Goal: Find specific page/section: Find specific page/section

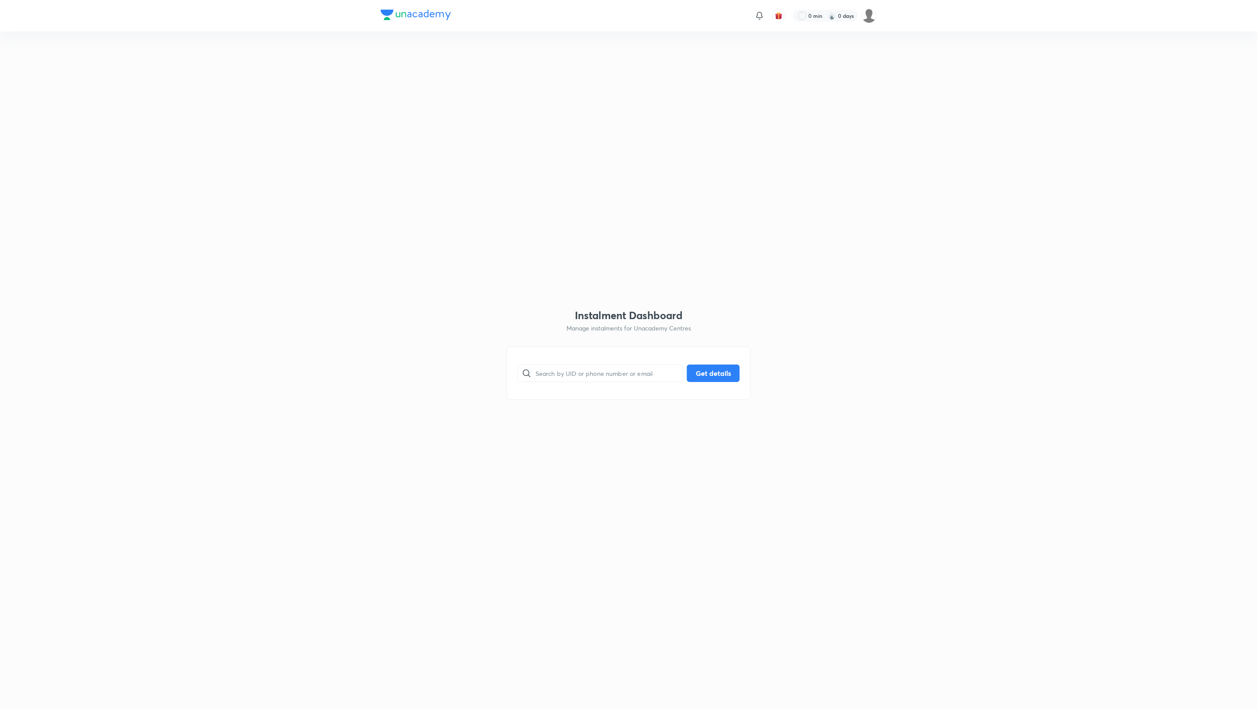
click at [586, 384] on input "text" at bounding box center [610, 373] width 148 height 22
paste input "E0AW207M4X"
type input "E0AW207M4X"
click at [720, 370] on button "Get details" at bounding box center [713, 372] width 53 height 17
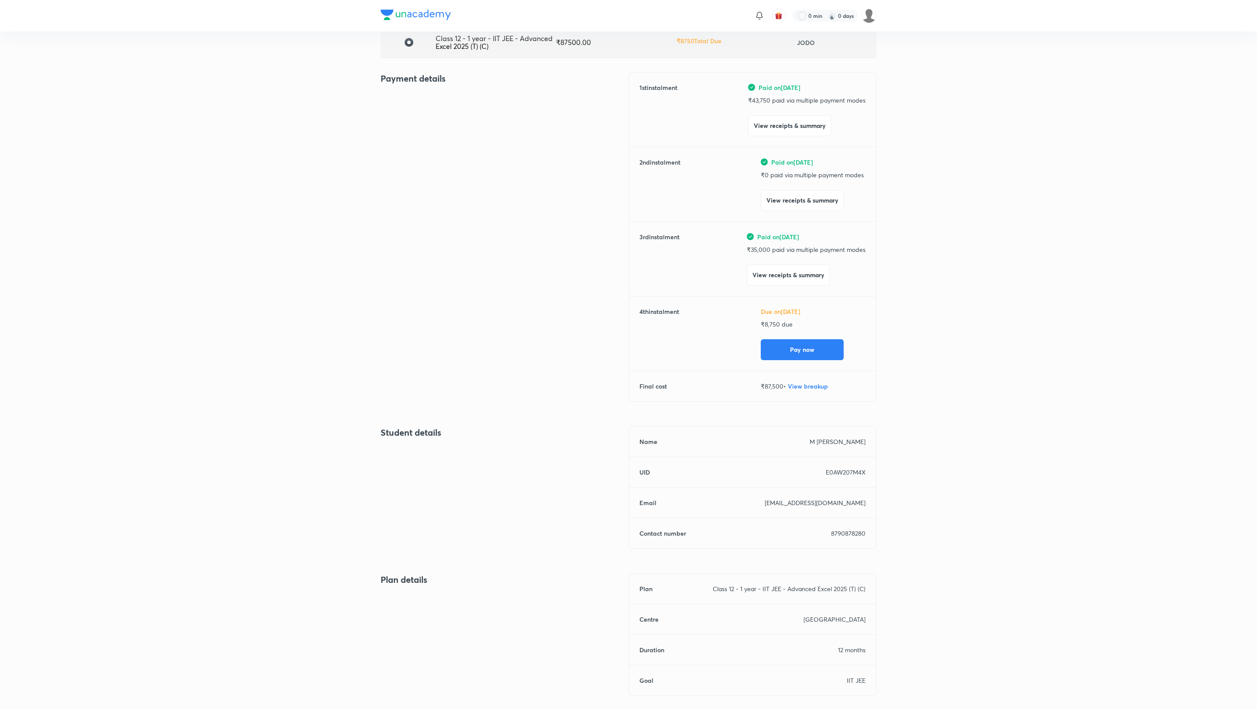
scroll to position [77, 0]
click at [769, 271] on button "View receipts & summary" at bounding box center [788, 270] width 83 height 21
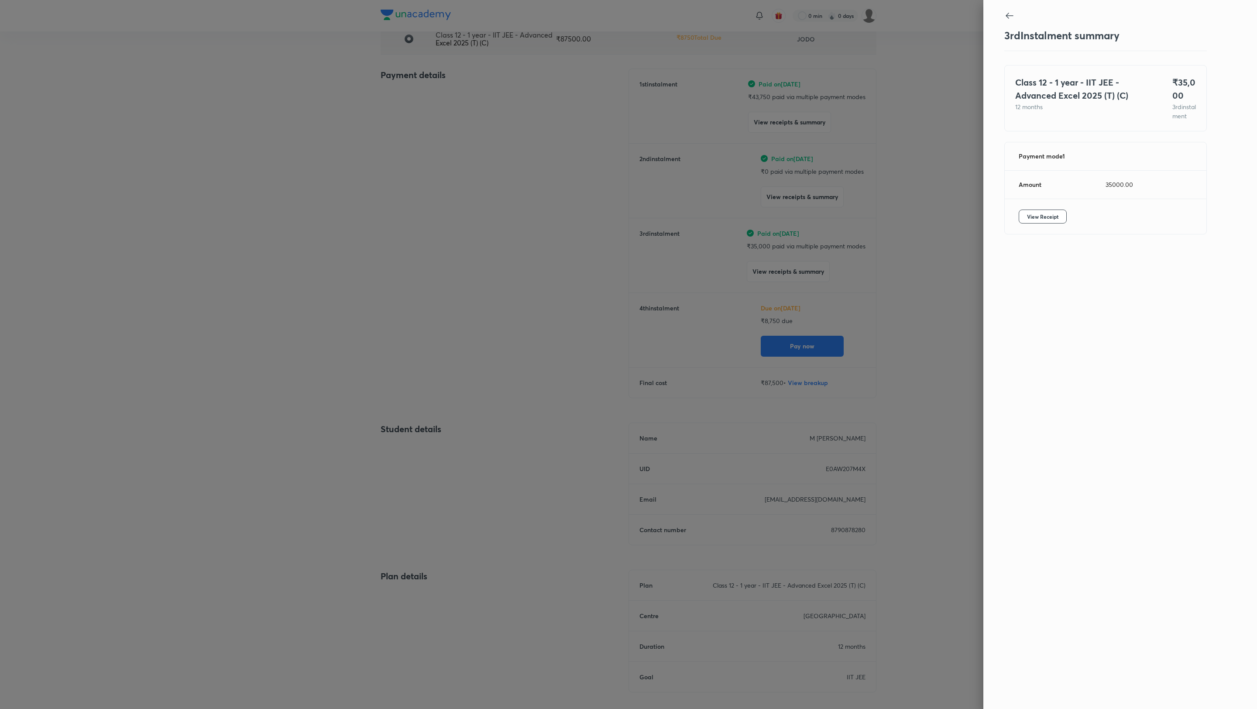
click at [1012, 21] on div at bounding box center [1105, 16] width 203 height 12
click at [1008, 11] on icon at bounding box center [1009, 15] width 10 height 10
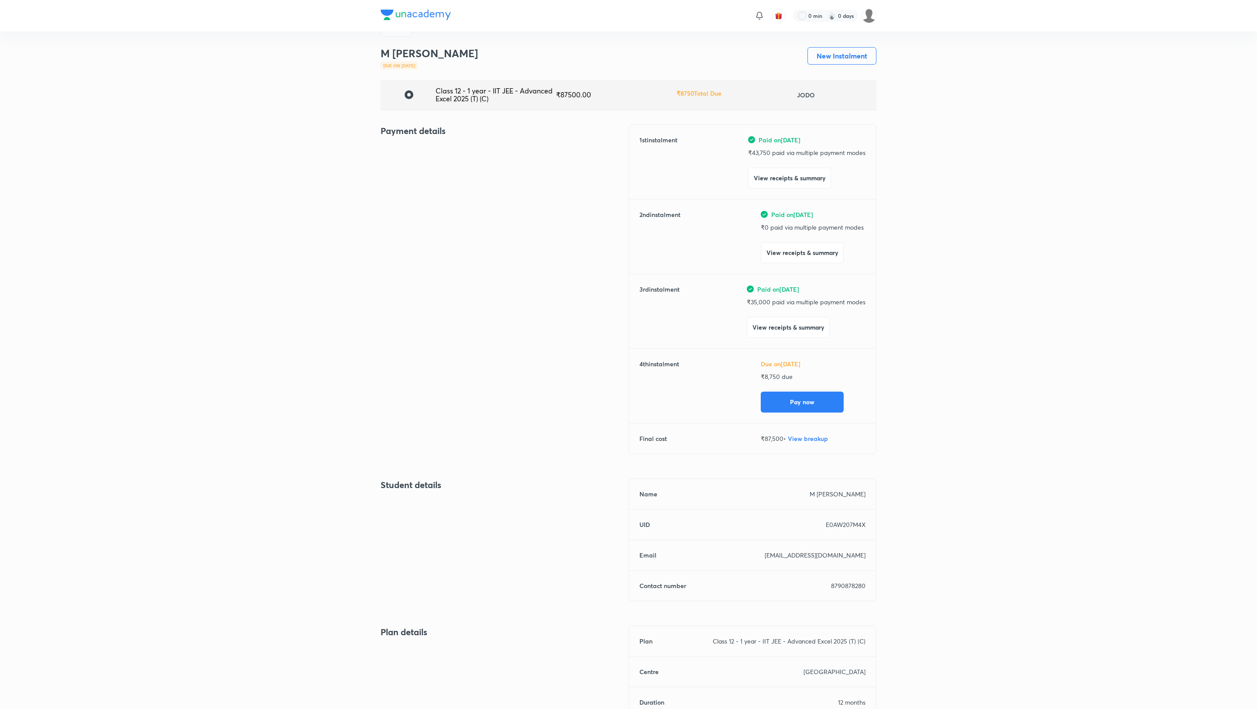
scroll to position [0, 0]
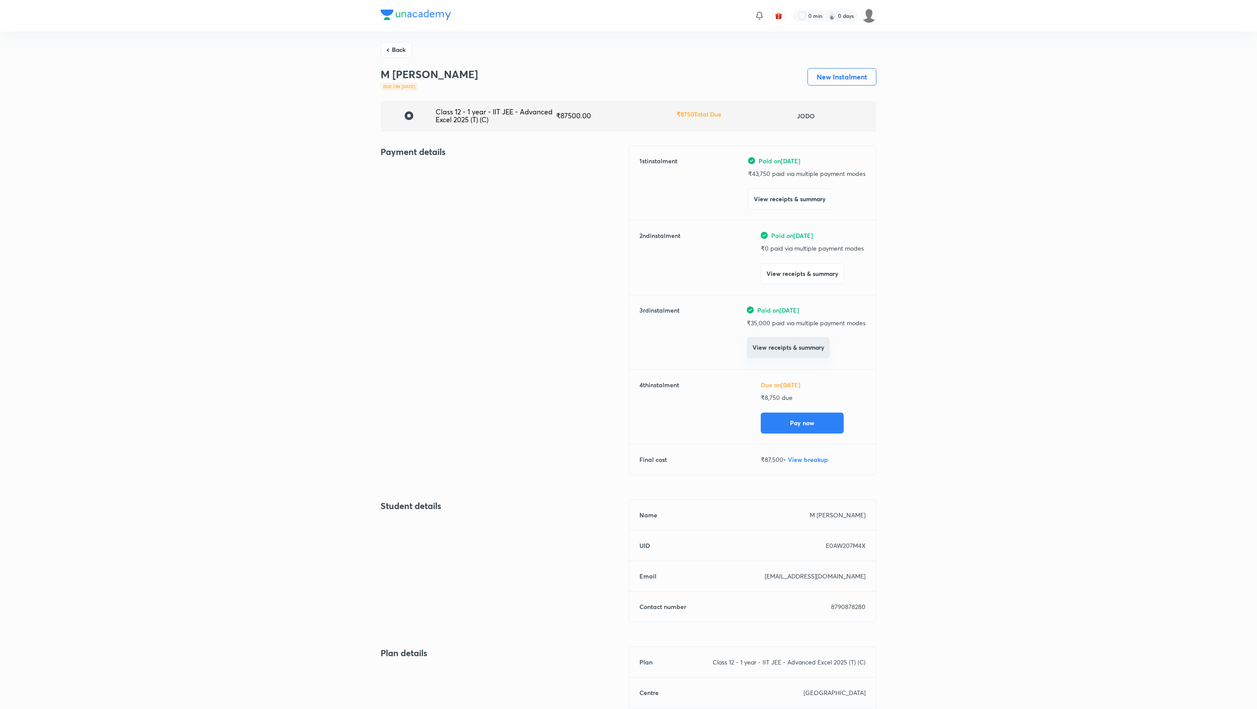
click at [783, 340] on button "View receipts & summary" at bounding box center [788, 347] width 83 height 21
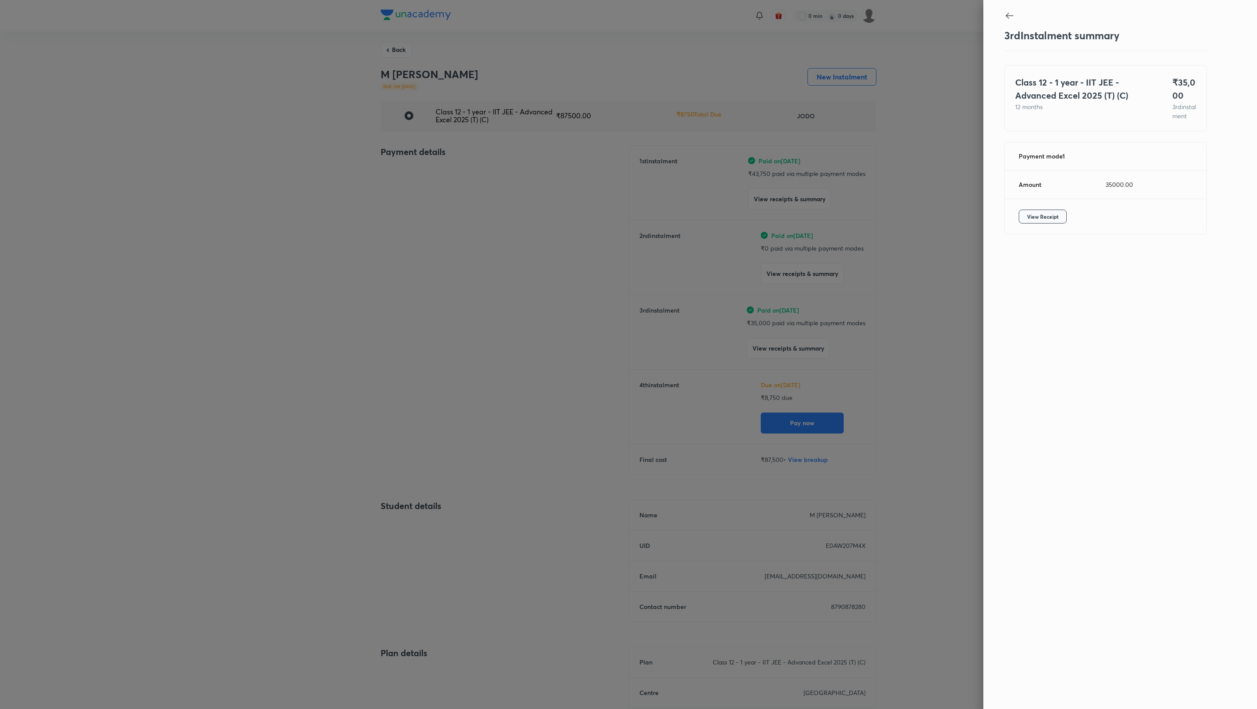
click at [1036, 221] on span "View Receipt" at bounding box center [1042, 216] width 31 height 9
click at [1009, 18] on icon at bounding box center [1009, 15] width 10 height 10
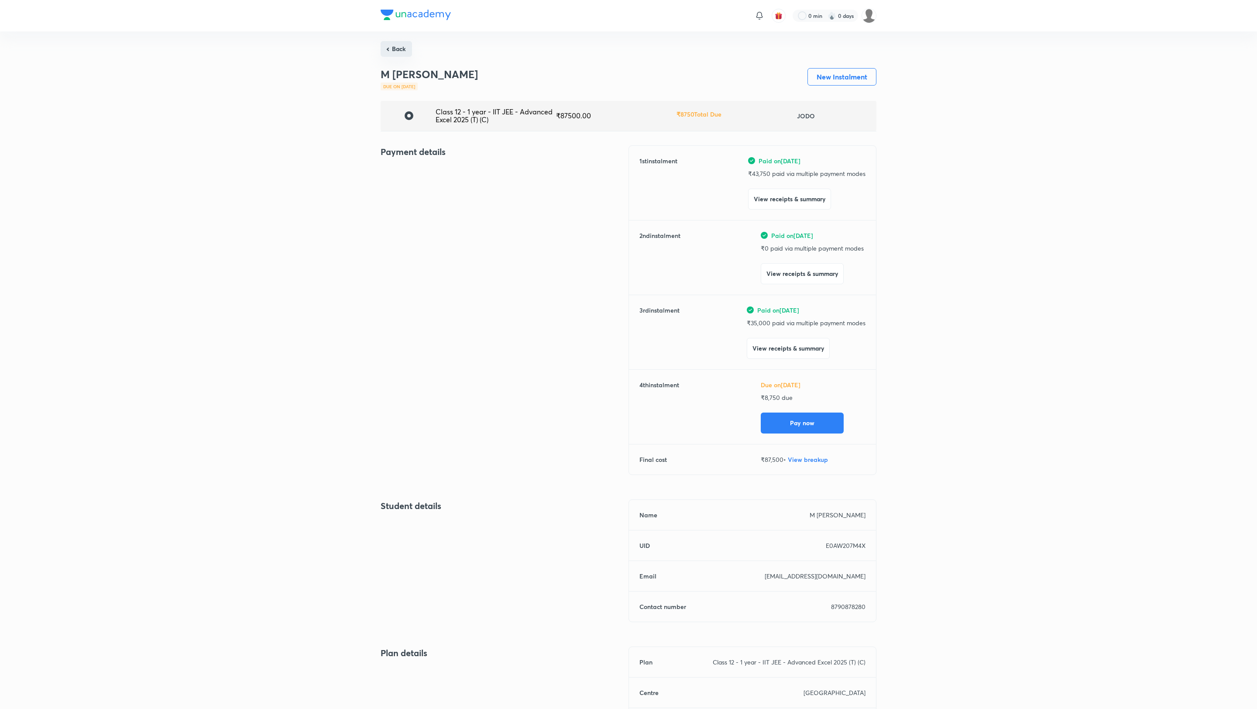
click at [399, 42] on button "Back" at bounding box center [396, 49] width 31 height 16
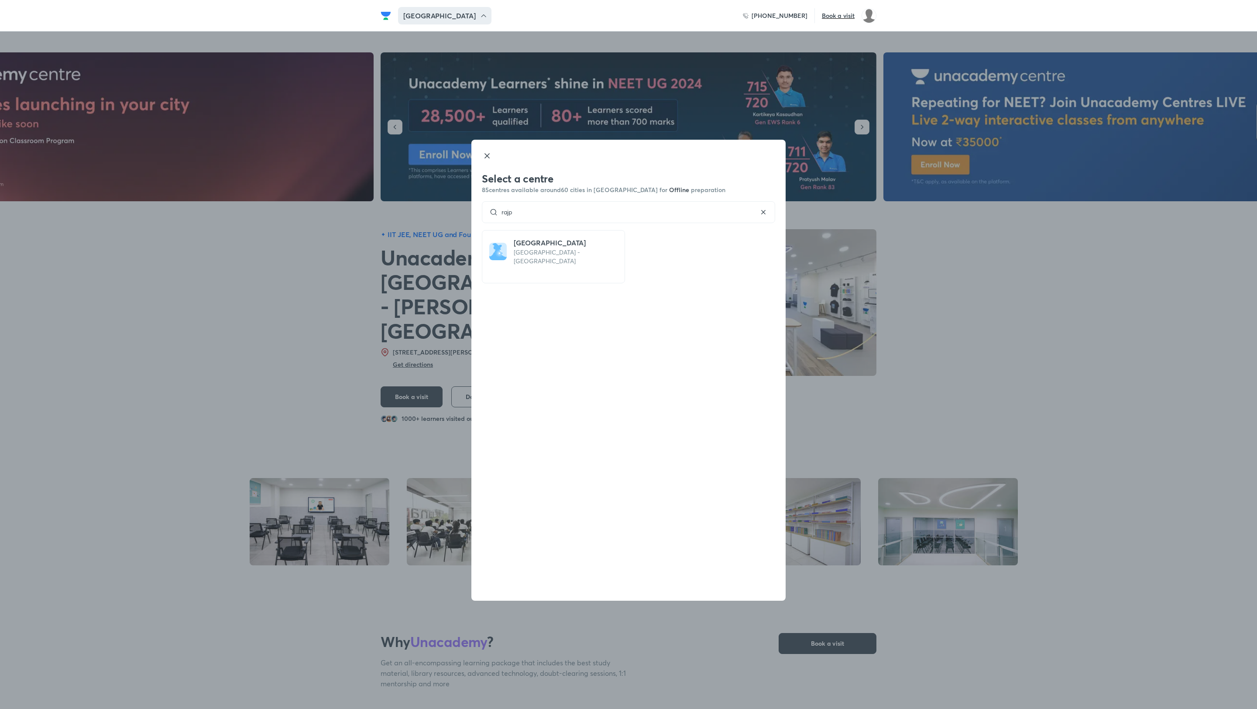
click at [437, 10] on div "[GEOGRAPHIC_DATA]" at bounding box center [444, 15] width 93 height 17
click at [437, 10] on div "[GEOGRAPHIC_DATA]" at bounding box center [436, 15] width 111 height 17
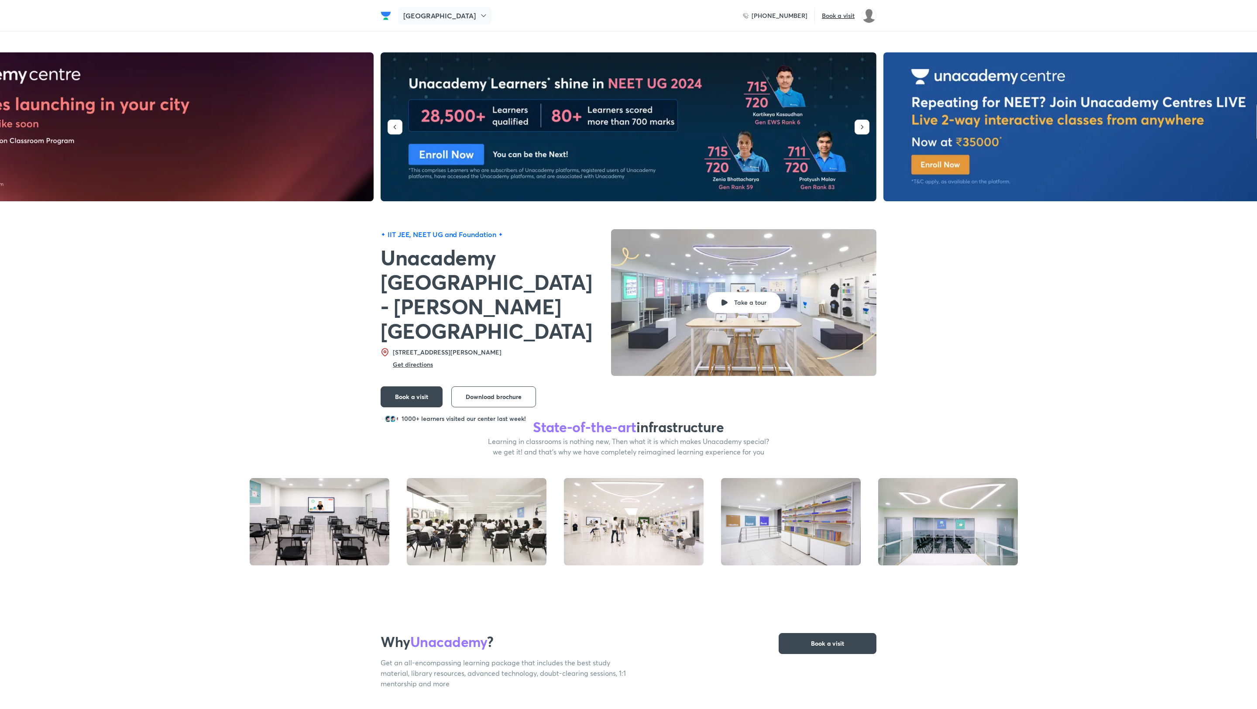
click at [434, 21] on div "[GEOGRAPHIC_DATA]" at bounding box center [444, 15] width 93 height 17
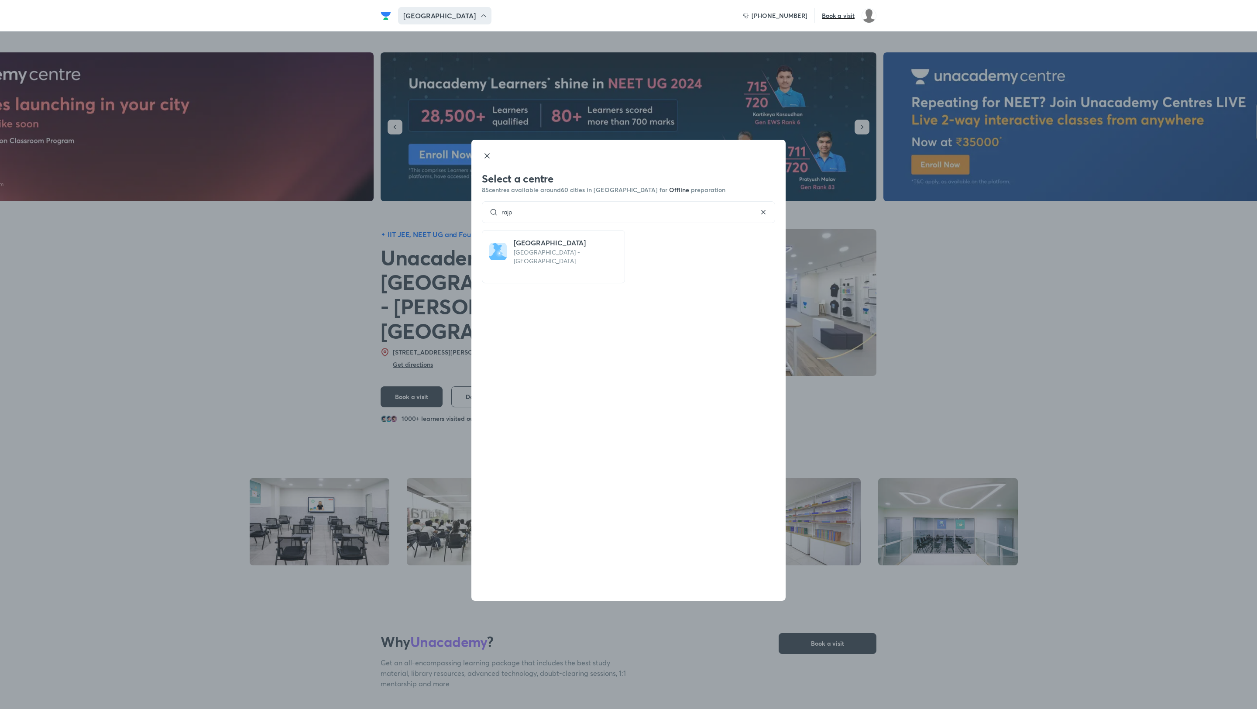
click at [487, 155] on icon at bounding box center [487, 156] width 4 height 4
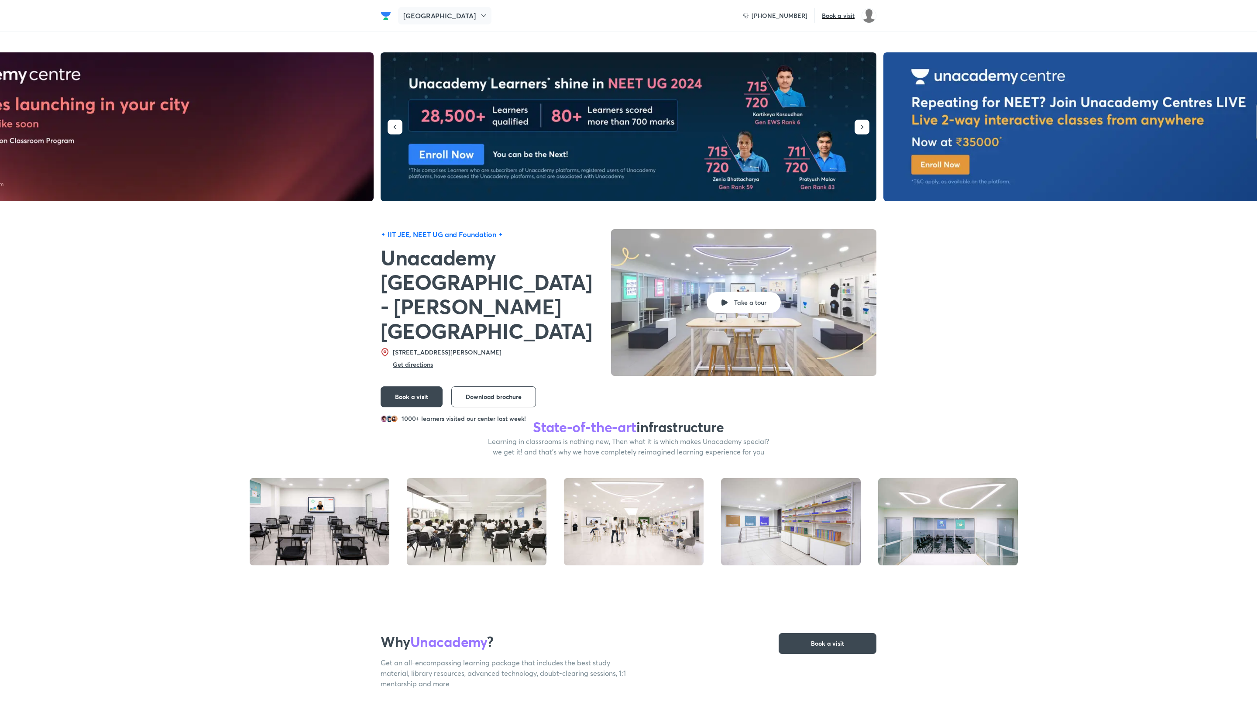
click at [479, 14] on icon at bounding box center [483, 15] width 9 height 9
click at [412, 19] on h5 "[GEOGRAPHIC_DATA]" at bounding box center [439, 15] width 72 height 10
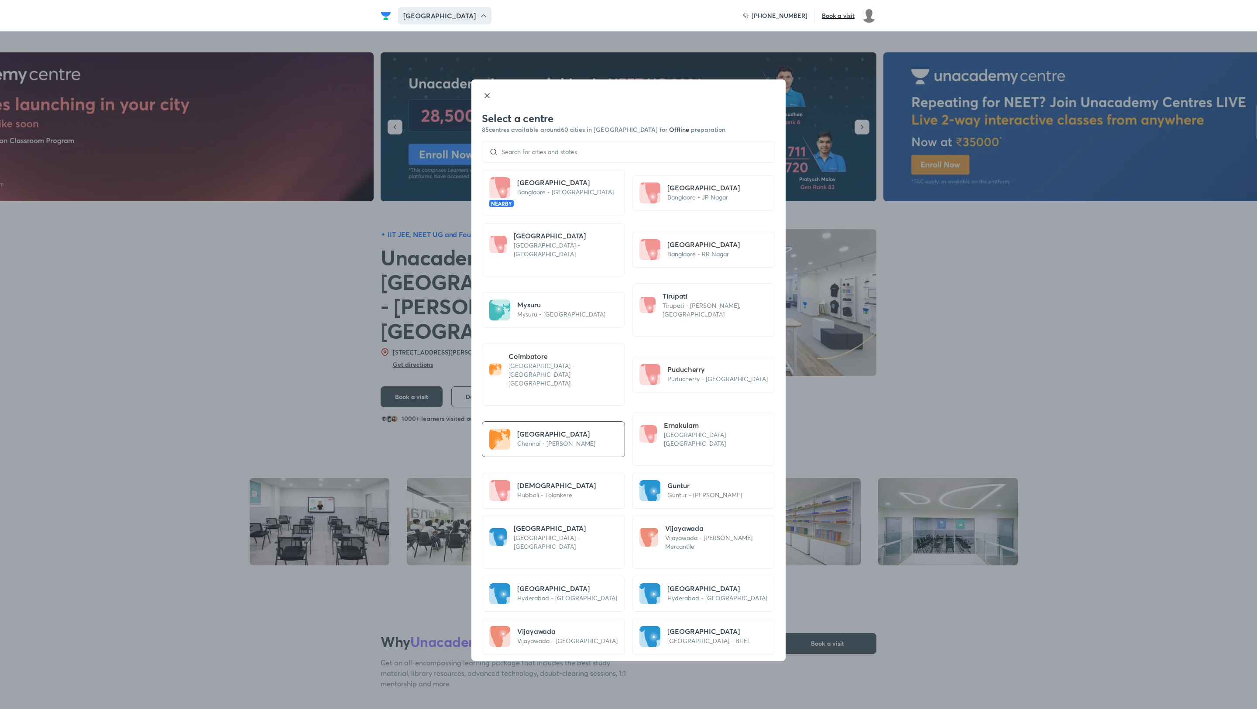
click at [543, 144] on div at bounding box center [628, 152] width 293 height 22
click at [535, 149] on input at bounding box center [633, 151] width 270 height 7
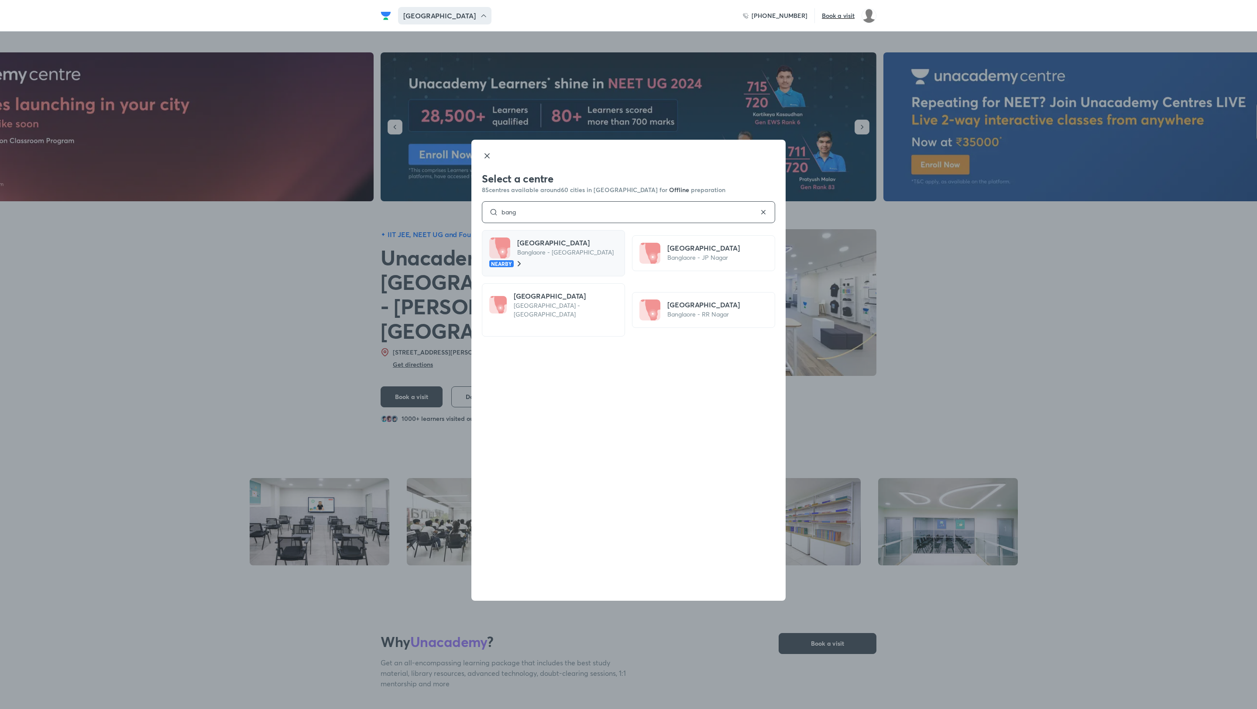
type input "bang"
click at [543, 248] on p "Banglaore - Jayanagar" at bounding box center [565, 252] width 96 height 9
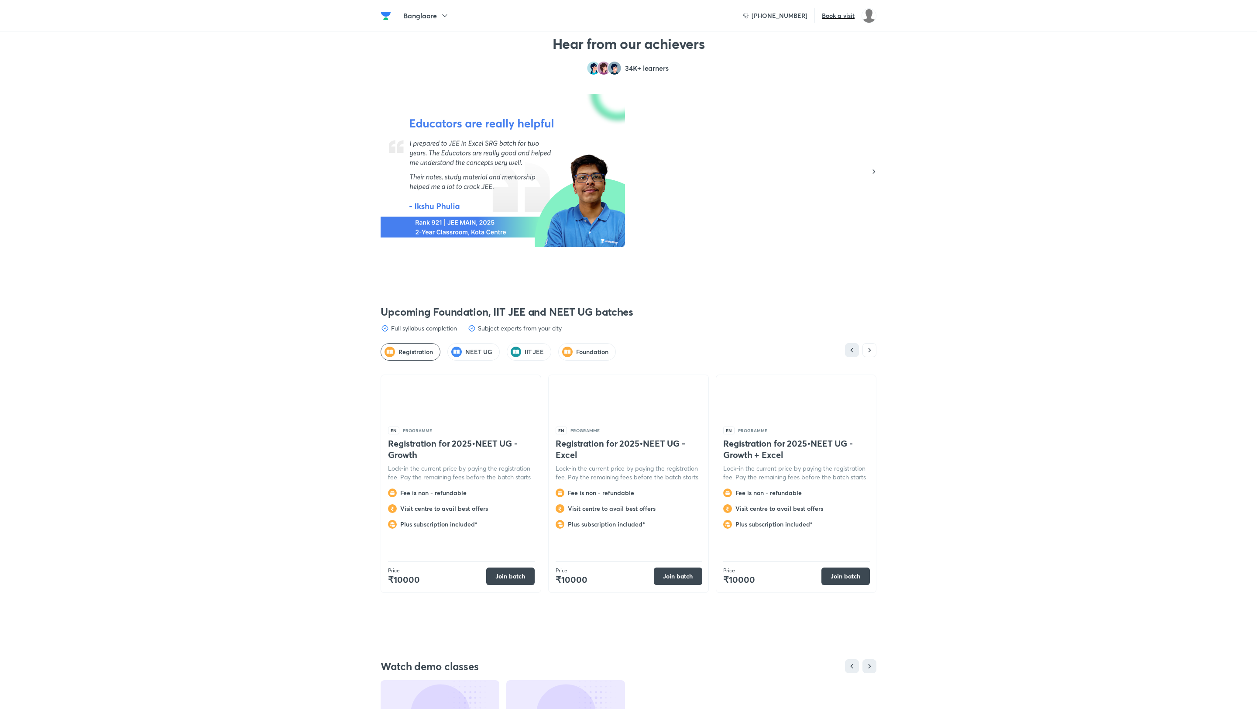
scroll to position [1866, 0]
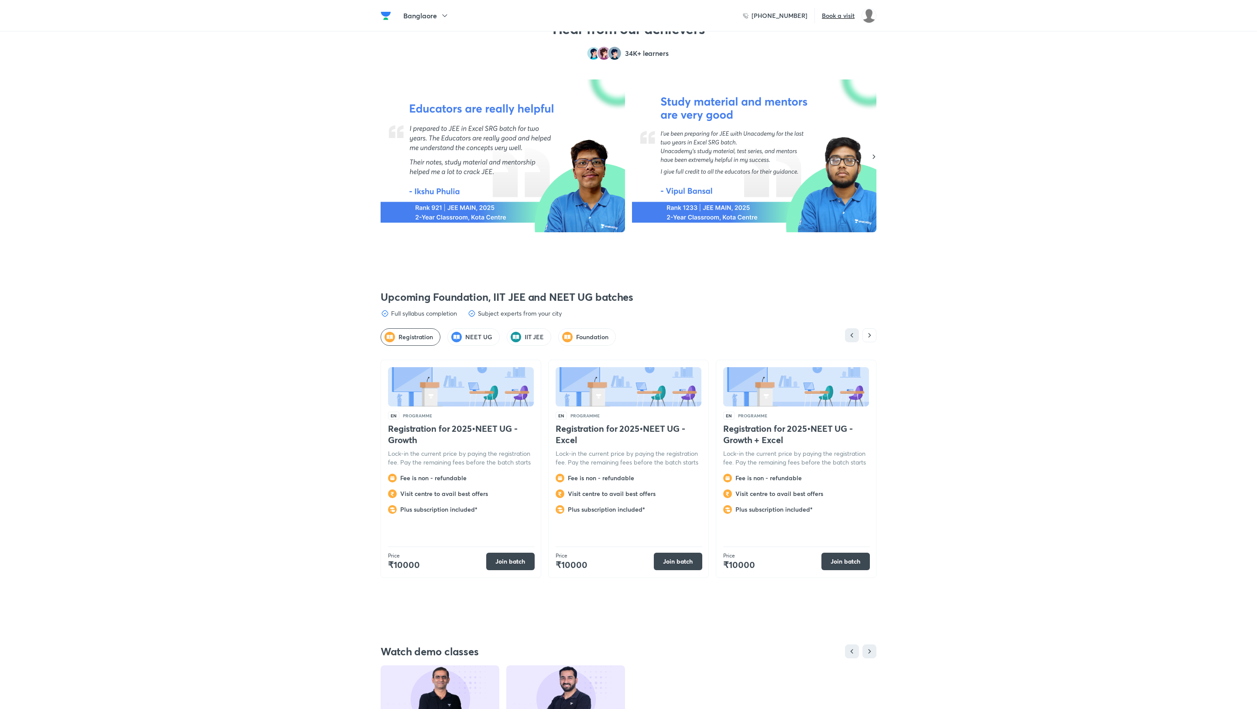
click at [464, 335] on div "NEET UG" at bounding box center [473, 336] width 52 height 17
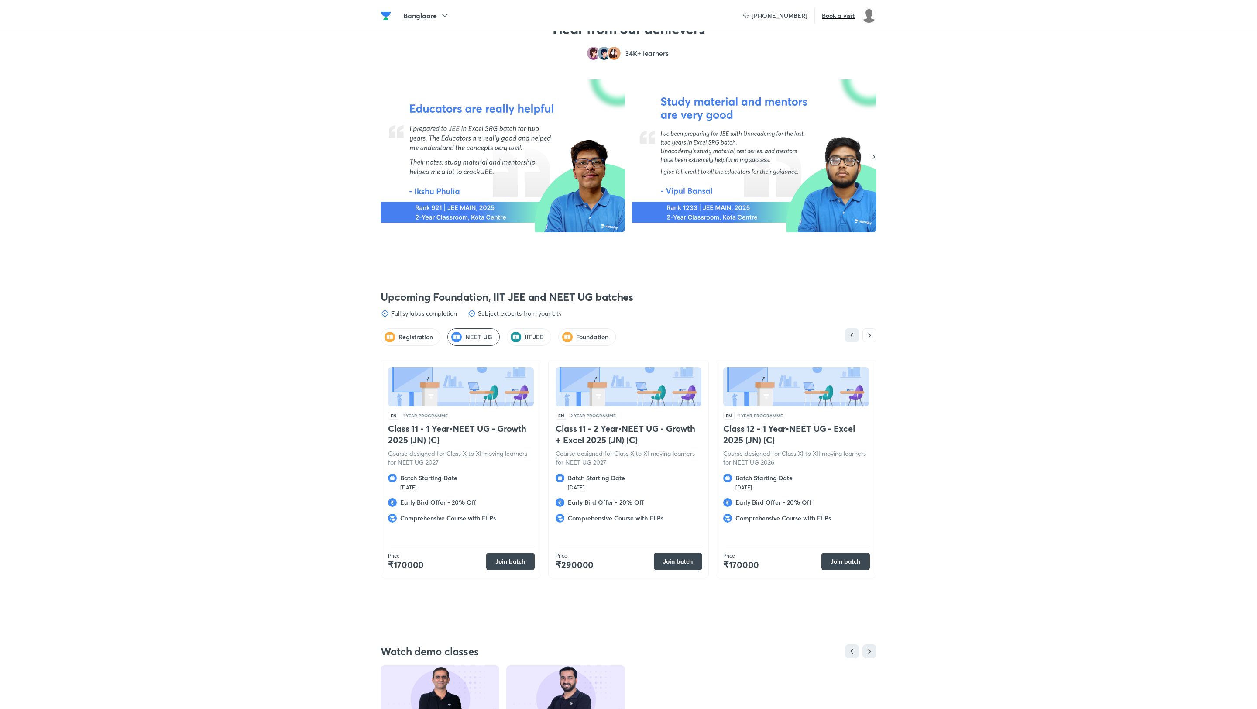
click at [464, 335] on div "NEET UG" at bounding box center [473, 336] width 52 height 17
click at [410, 13] on h5 "Banglaore" at bounding box center [420, 15] width 34 height 10
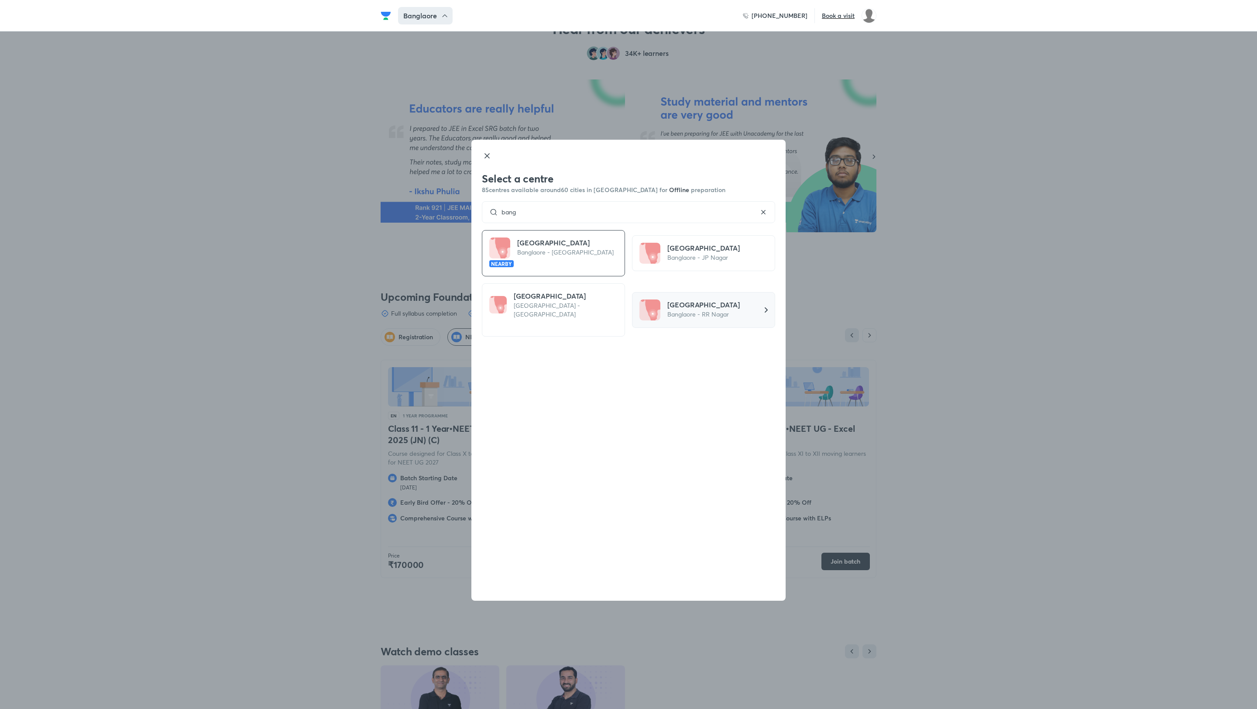
click at [713, 310] on p "Banglaore - RR Nagar" at bounding box center [703, 314] width 72 height 9
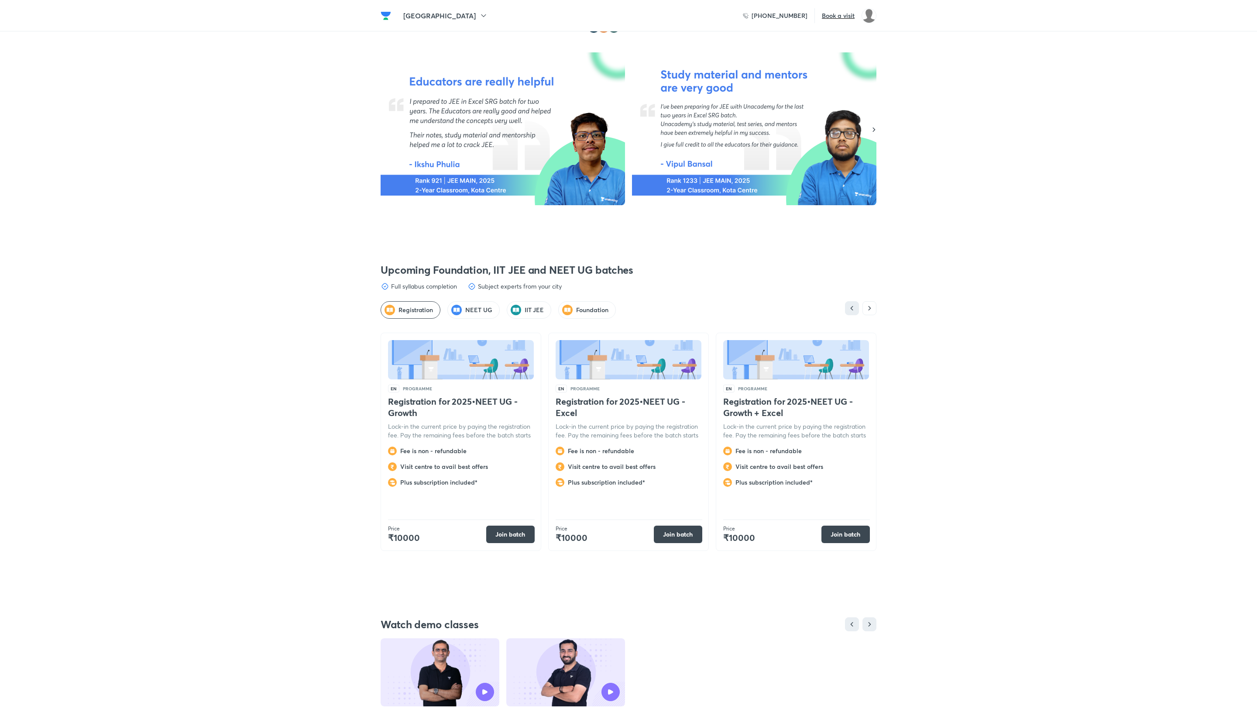
scroll to position [1905, 0]
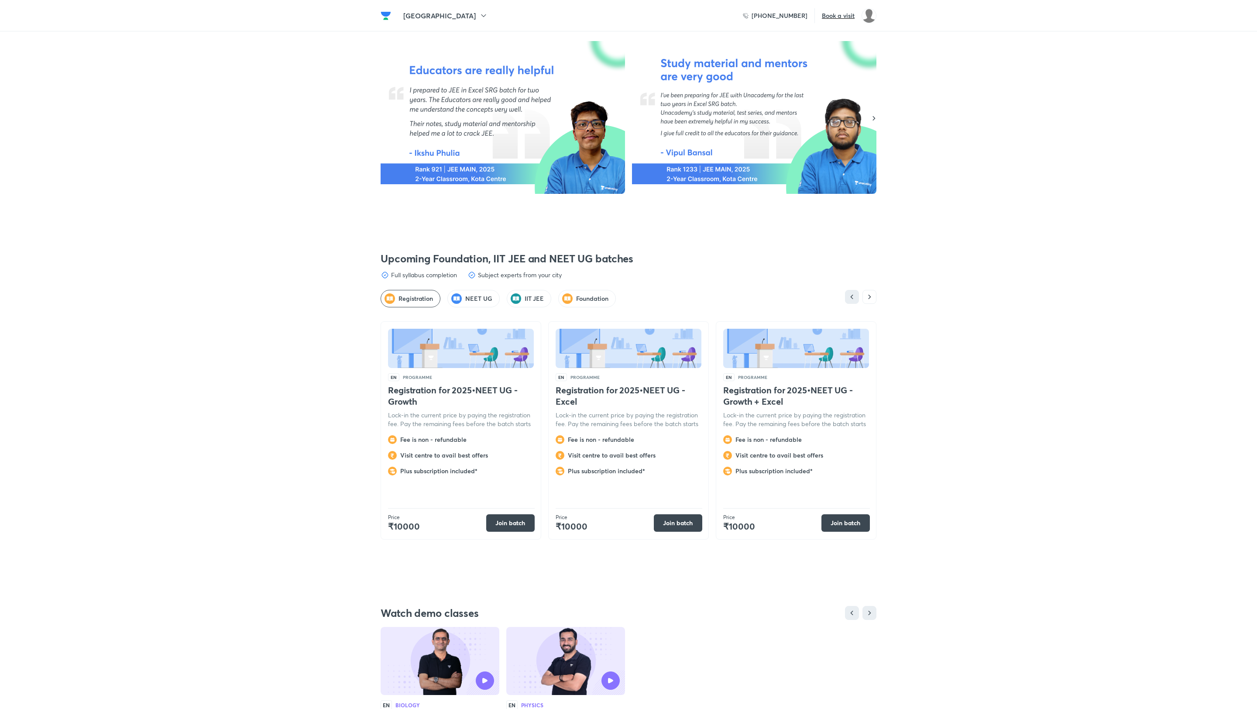
click at [474, 294] on h5 "NEET UG" at bounding box center [478, 298] width 27 height 9
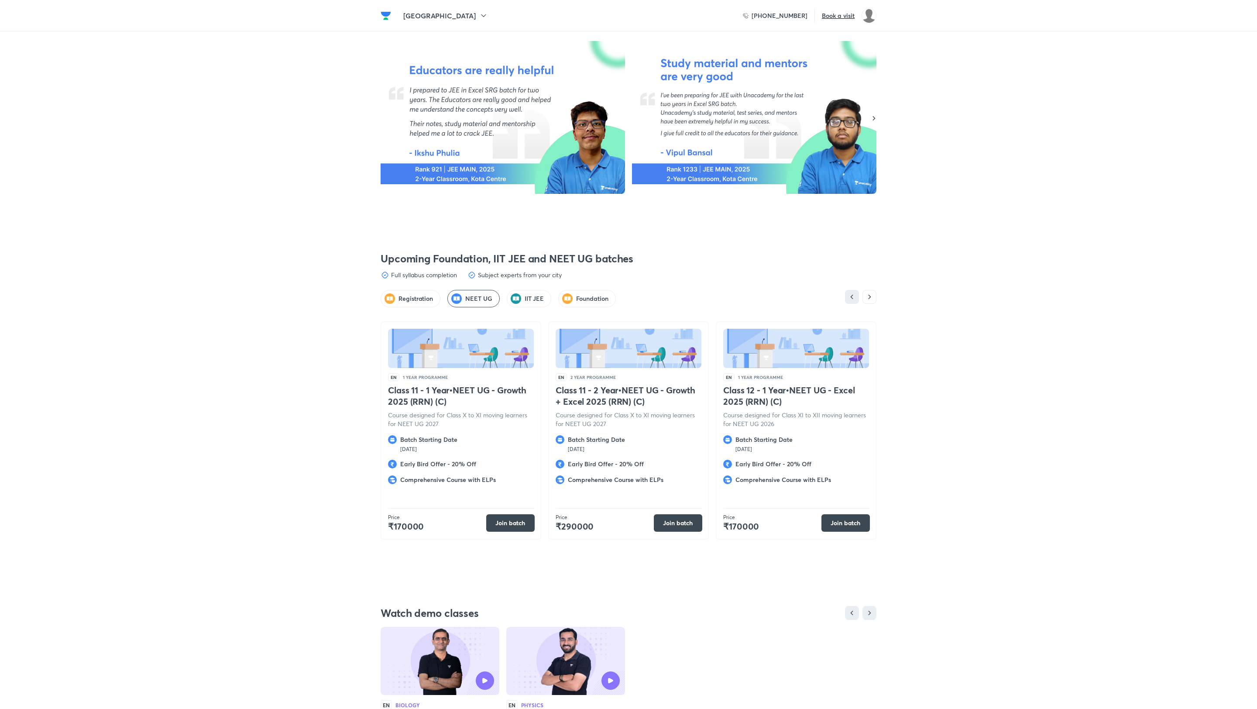
click at [505, 55] on img at bounding box center [503, 117] width 244 height 153
click at [479, 14] on icon at bounding box center [483, 15] width 9 height 9
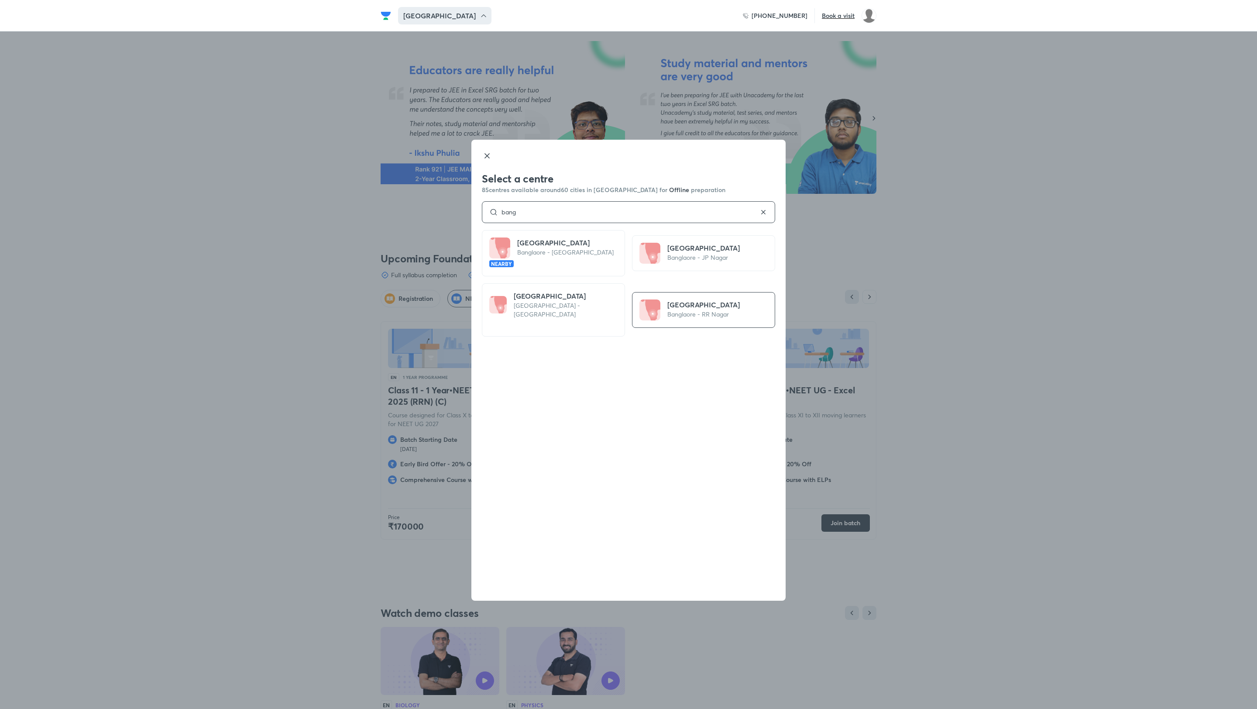
click at [518, 213] on input "bang" at bounding box center [628, 212] width 261 height 7
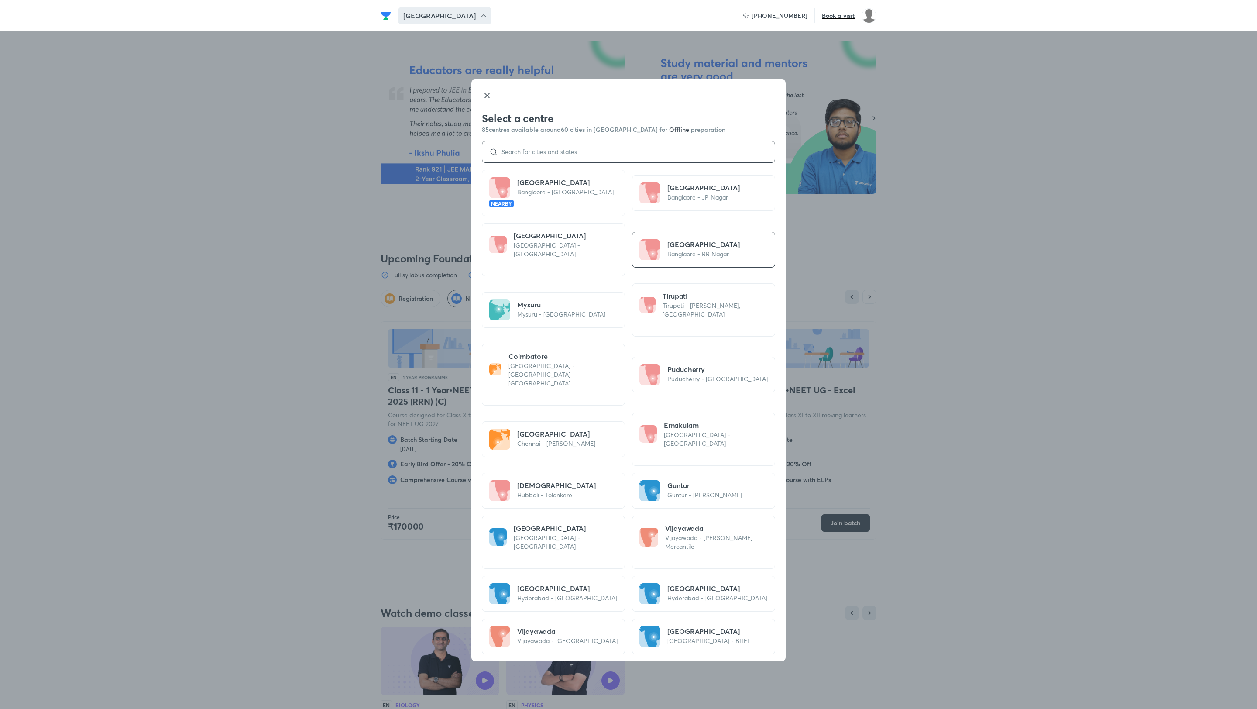
type input "H"
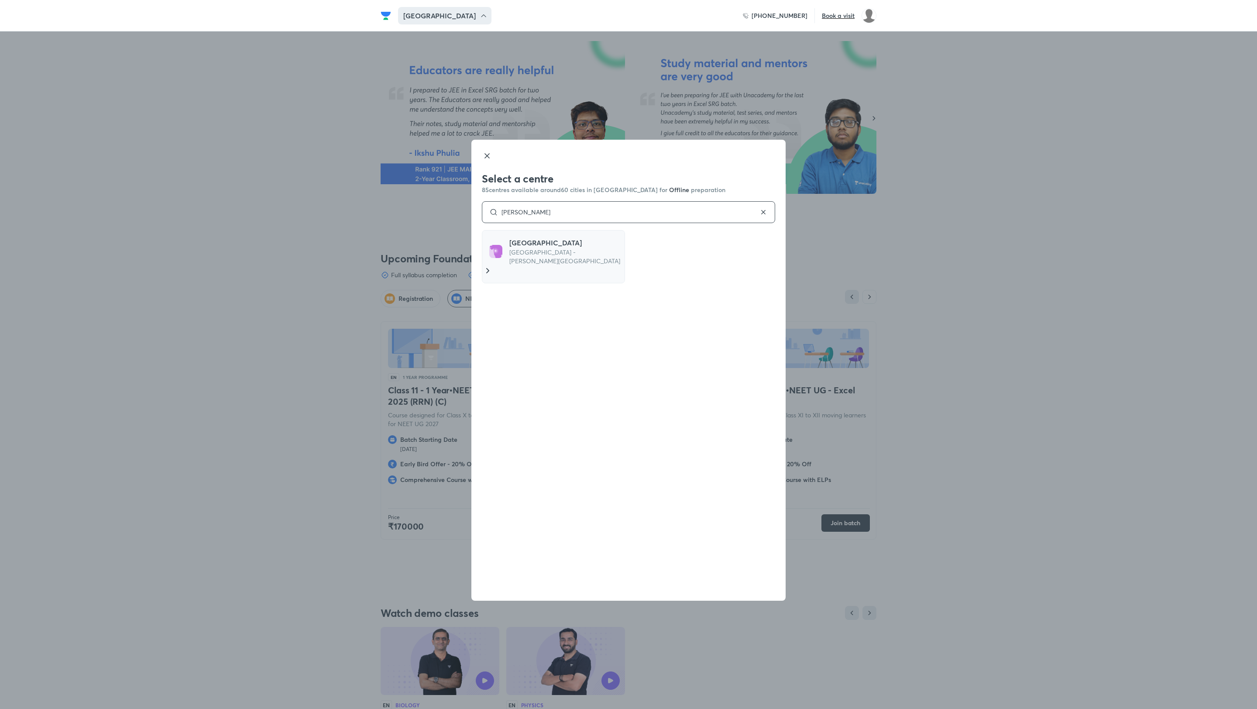
type input "BHANU"
click at [540, 241] on h5 "Osmanabad" at bounding box center [565, 242] width 112 height 10
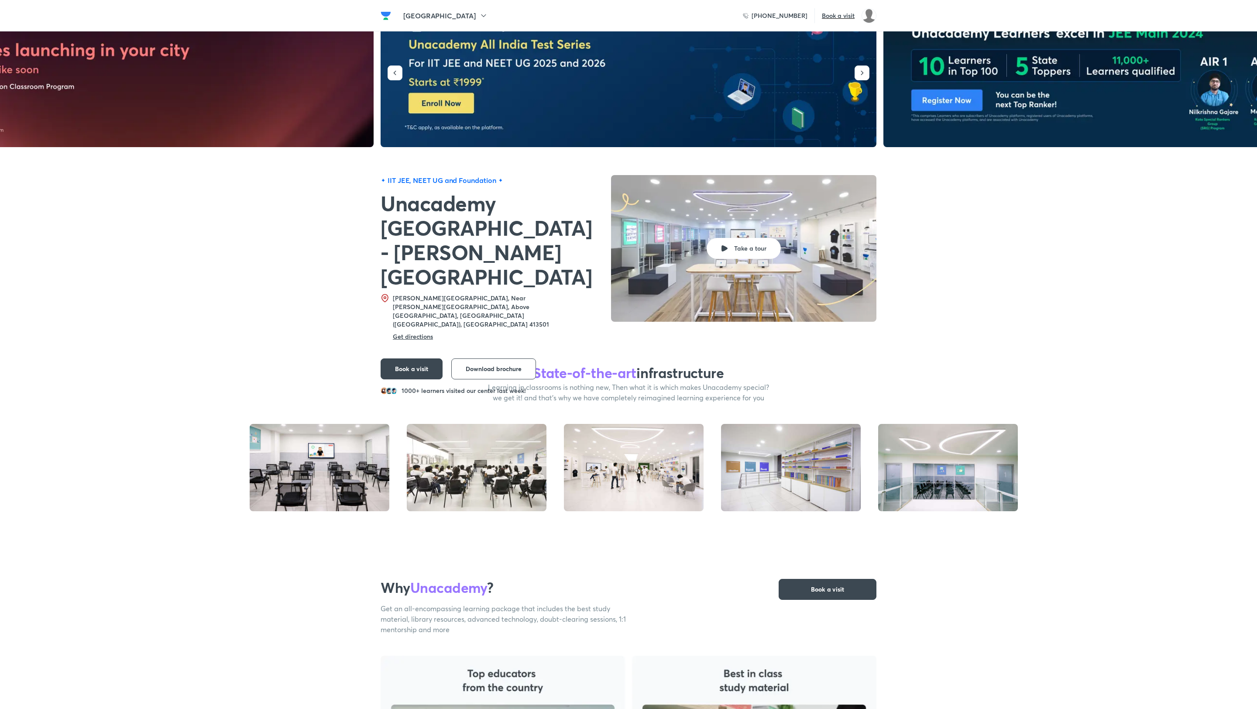
scroll to position [58, 0]
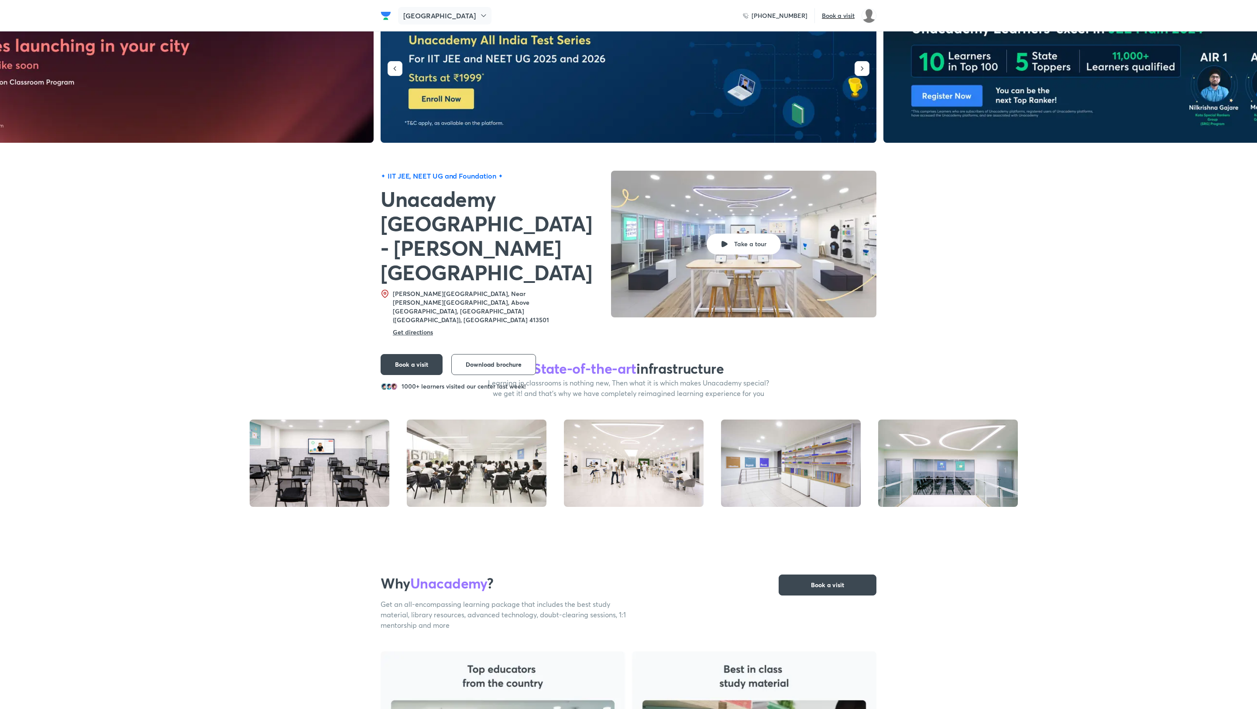
click at [444, 22] on div "Osmanabad" at bounding box center [444, 15] width 93 height 17
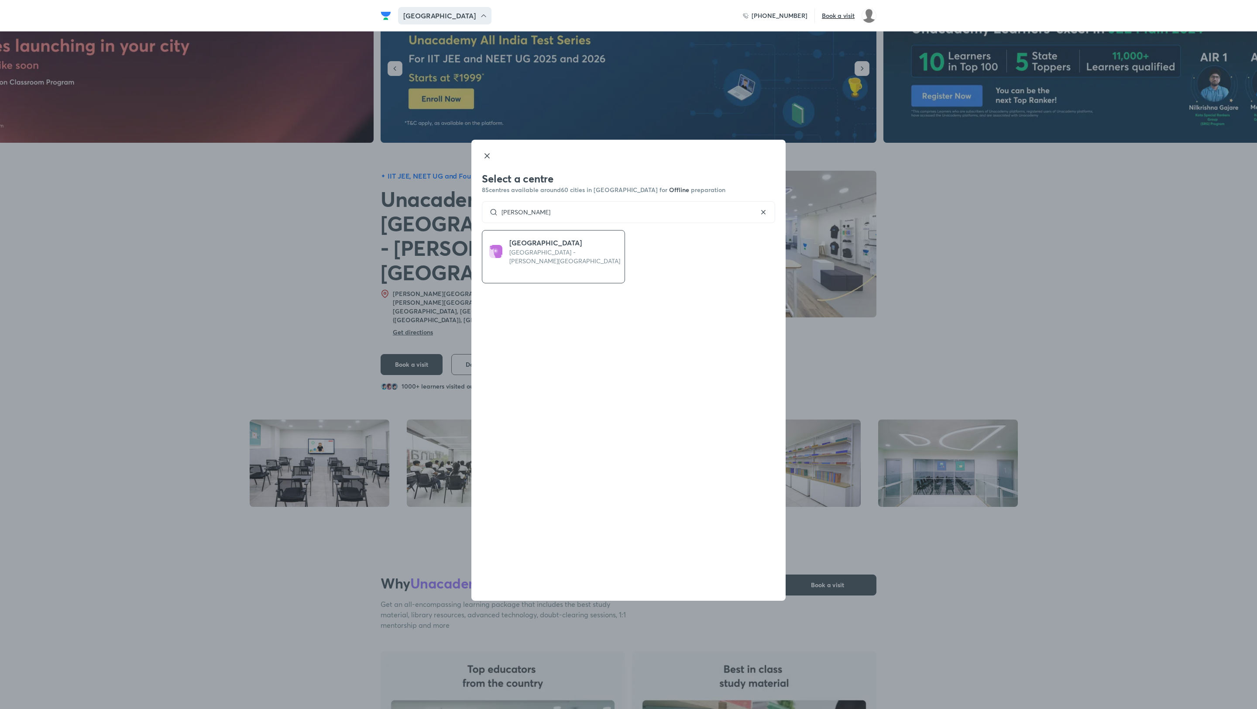
click at [763, 210] on icon at bounding box center [763, 212] width 9 height 9
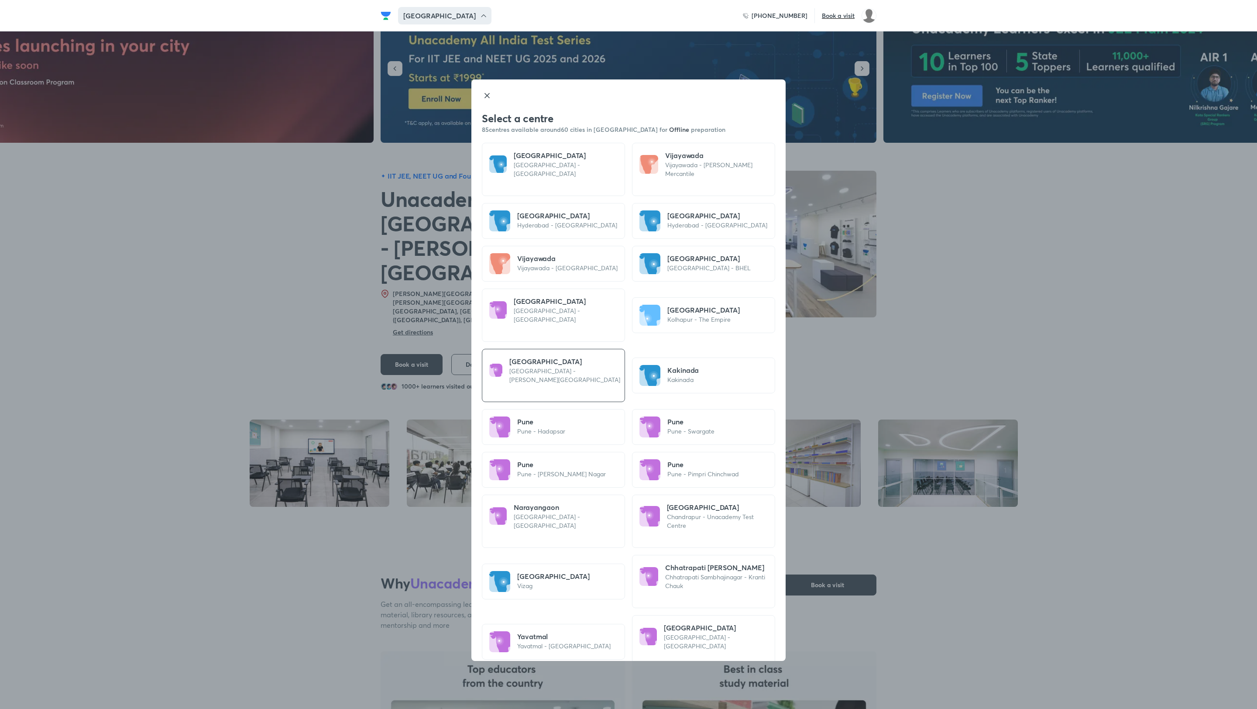
scroll to position [0, 0]
